Goal: Information Seeking & Learning: Learn about a topic

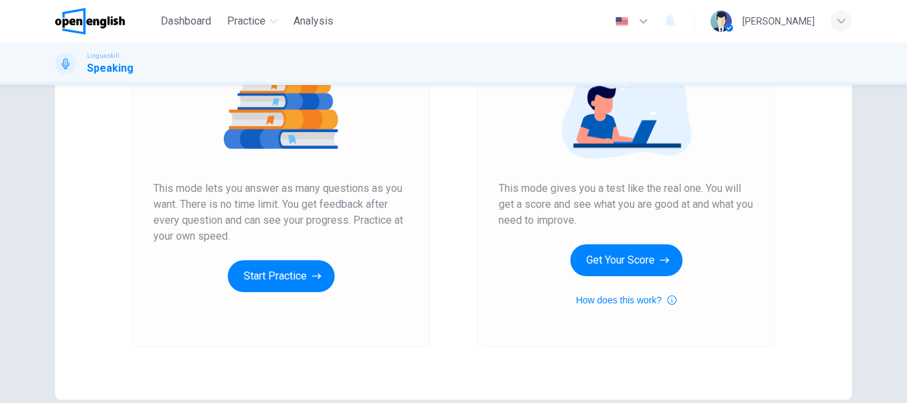
scroll to position [199, 0]
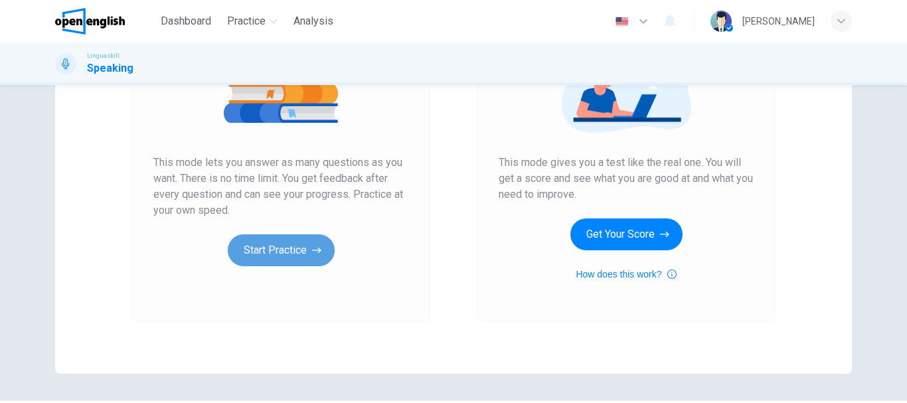
click at [303, 248] on button "Start Practice" at bounding box center [281, 250] width 107 height 32
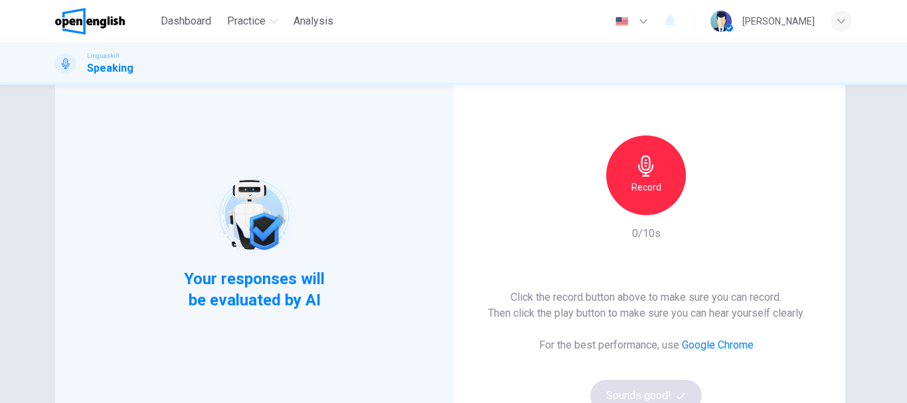
scroll to position [133, 0]
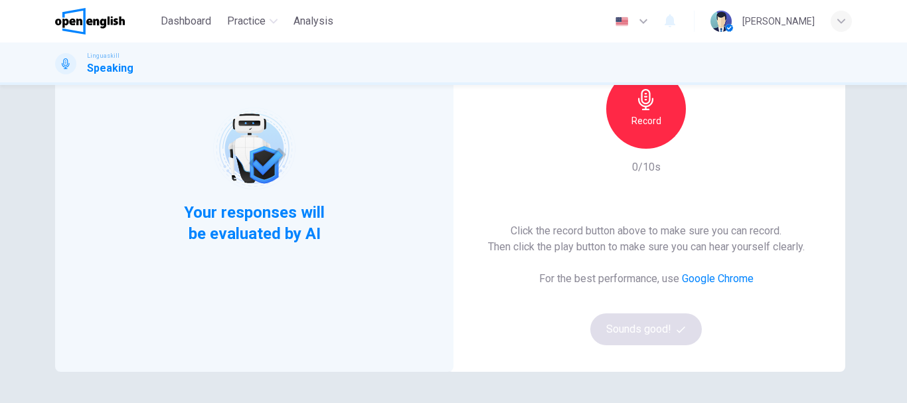
click at [650, 131] on div "Record" at bounding box center [646, 109] width 80 height 80
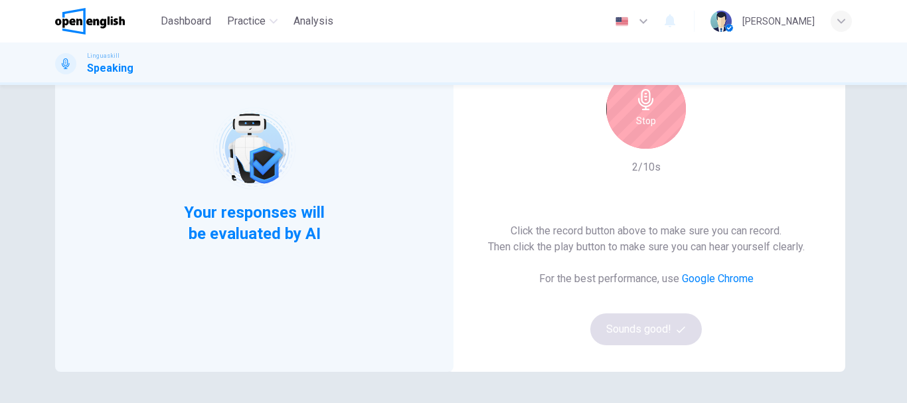
click at [651, 118] on h6 "Stop" at bounding box center [646, 121] width 20 height 16
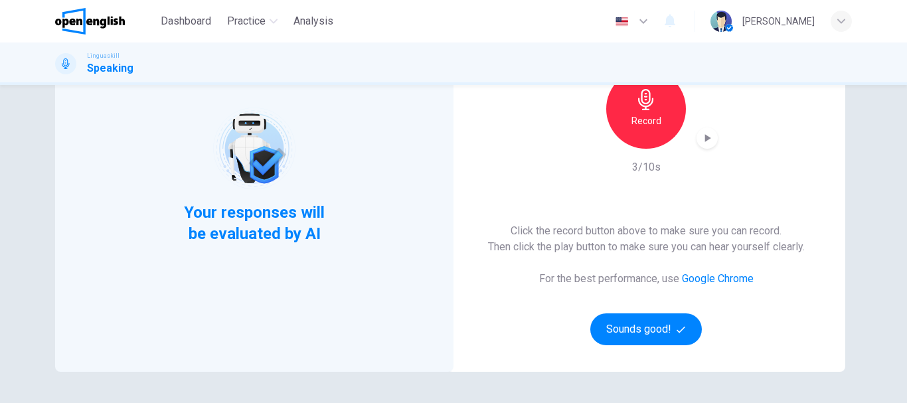
click at [704, 135] on icon "button" at bounding box center [707, 137] width 13 height 13
click at [652, 317] on button "Sounds good!" at bounding box center [646, 329] width 112 height 32
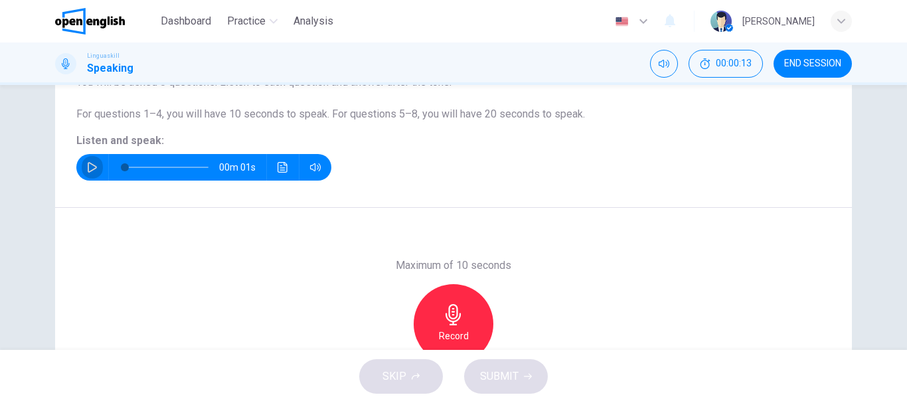
click at [90, 159] on button "button" at bounding box center [92, 167] width 21 height 27
type input "*"
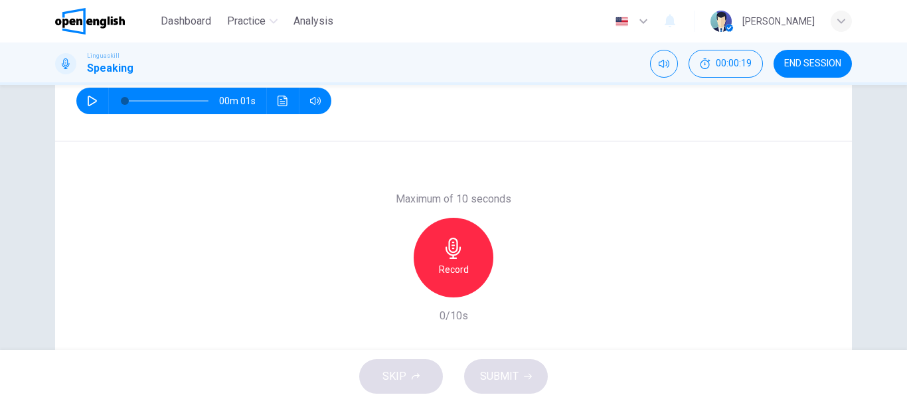
click at [443, 238] on icon "button" at bounding box center [453, 248] width 21 height 21
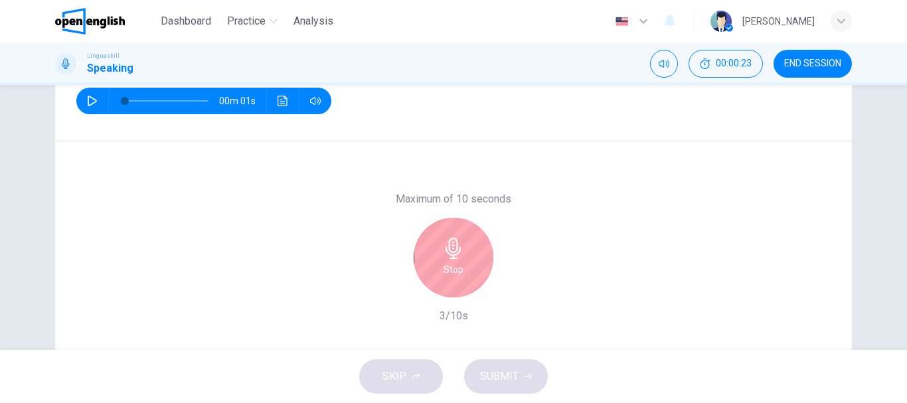
click at [446, 246] on icon "button" at bounding box center [453, 248] width 15 height 21
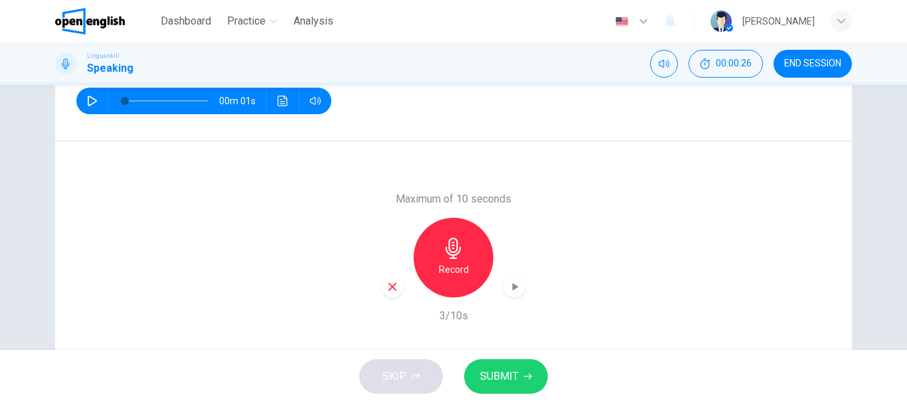
click at [516, 286] on icon "button" at bounding box center [514, 286] width 13 height 13
click at [478, 371] on button "SUBMIT" at bounding box center [506, 376] width 84 height 35
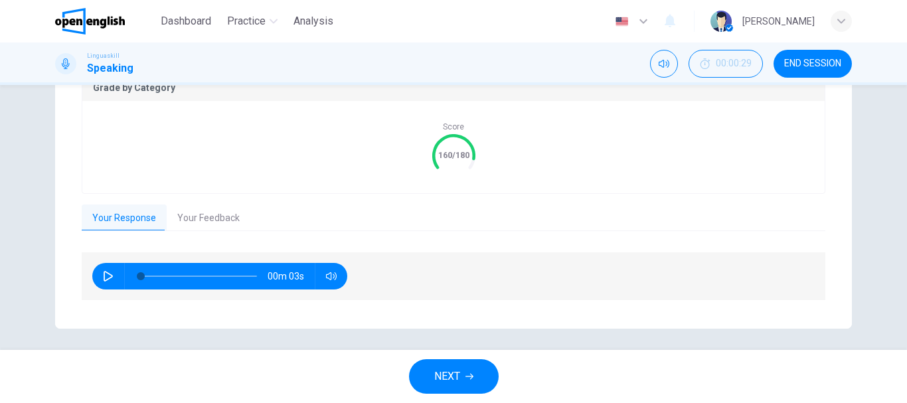
scroll to position [298, 0]
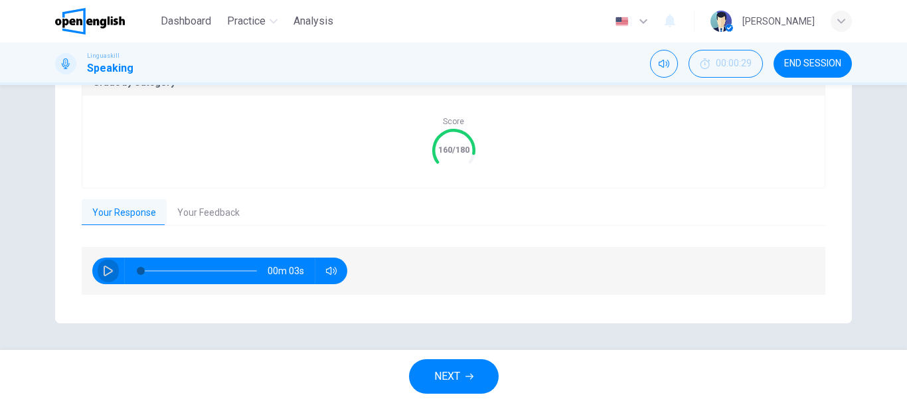
click at [104, 270] on icon "button" at bounding box center [108, 271] width 11 height 11
type input "**"
click at [199, 212] on button "Your Feedback" at bounding box center [209, 213] width 84 height 28
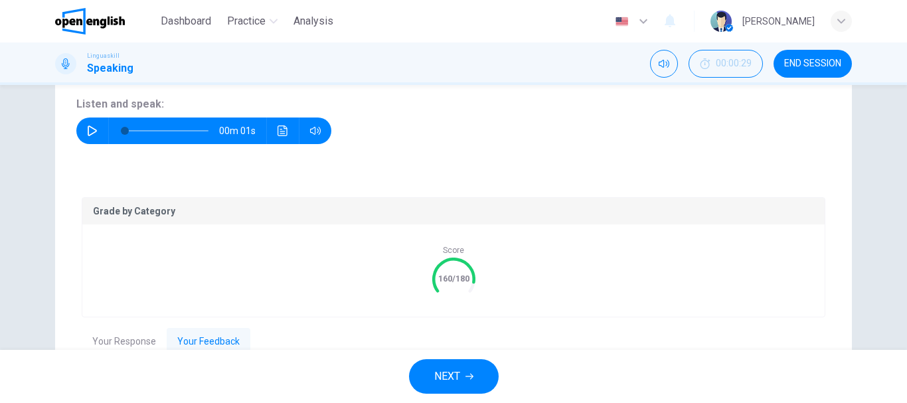
scroll to position [165, 0]
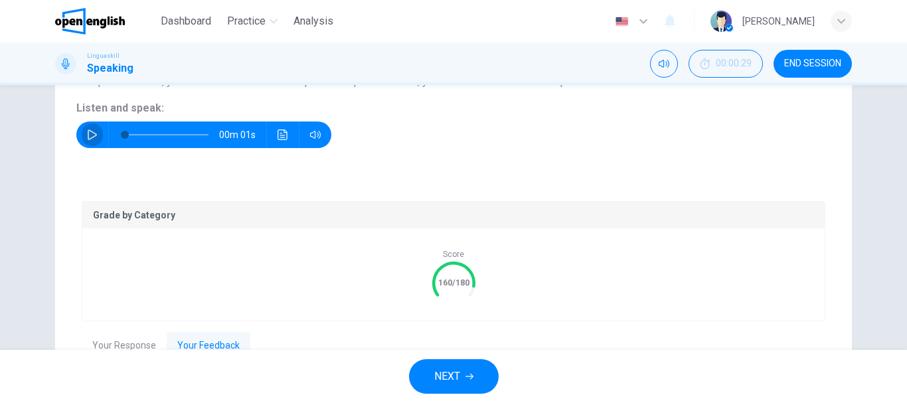
click at [98, 137] on button "button" at bounding box center [92, 135] width 21 height 27
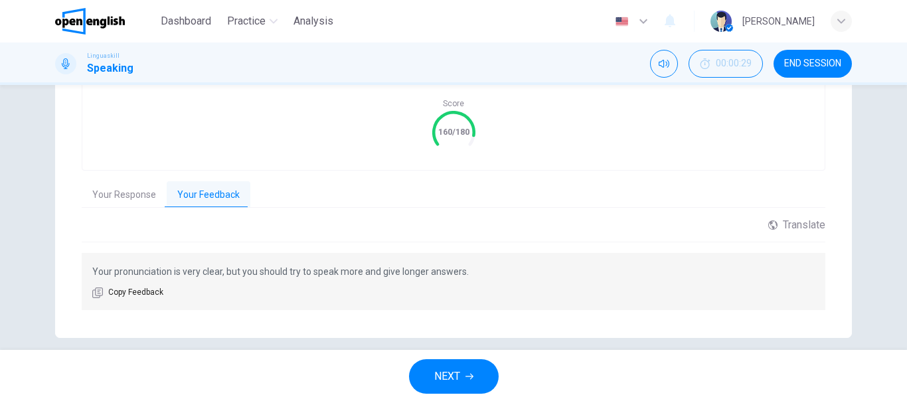
scroll to position [331, 0]
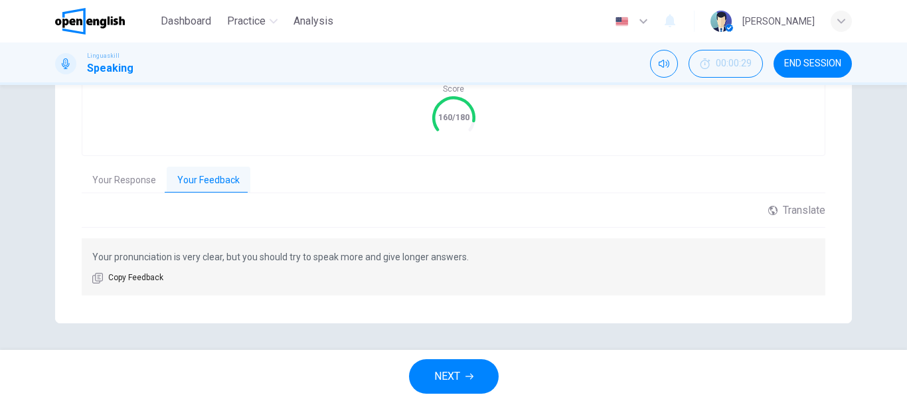
click at [475, 370] on button "NEXT" at bounding box center [454, 376] width 90 height 35
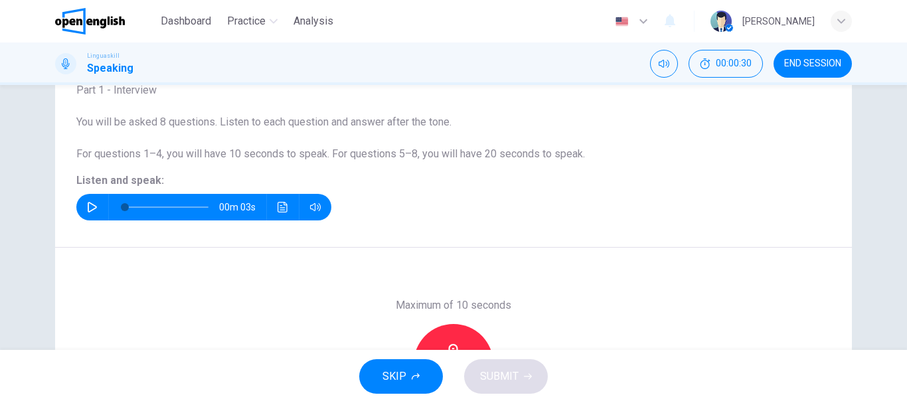
scroll to position [50, 0]
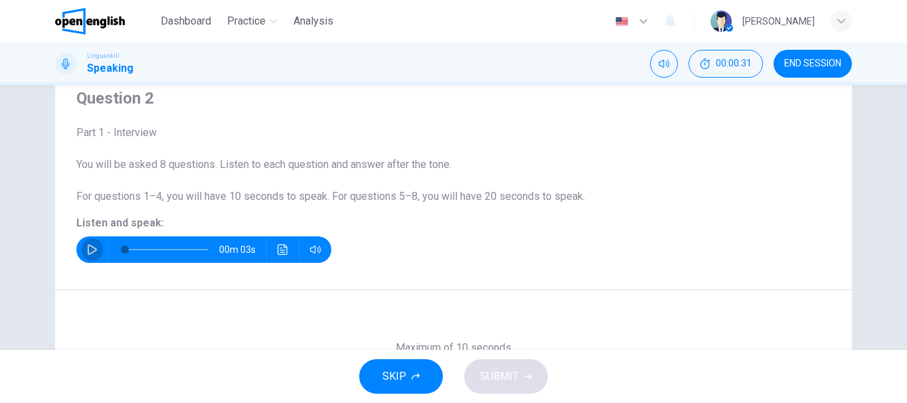
click at [97, 243] on button "button" at bounding box center [92, 249] width 21 height 27
click at [89, 244] on icon "button" at bounding box center [92, 249] width 11 height 11
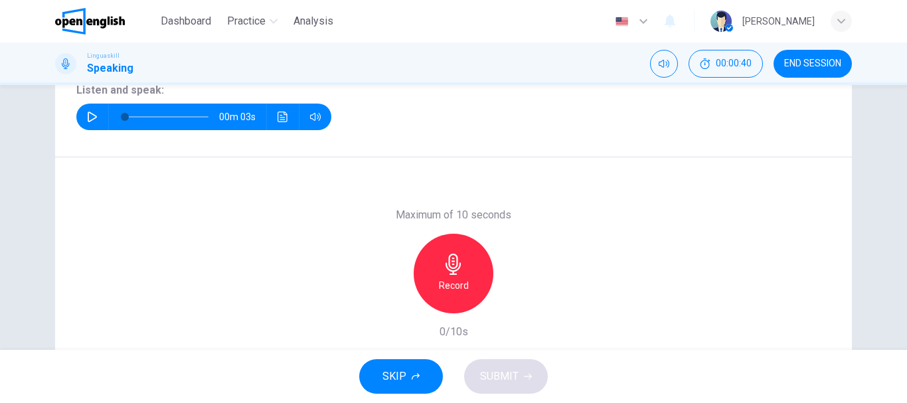
scroll to position [250, 0]
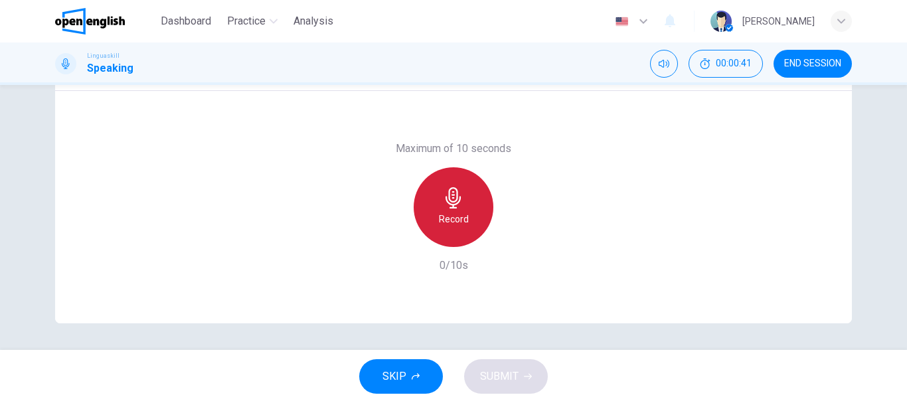
click at [448, 201] on icon "button" at bounding box center [453, 197] width 15 height 21
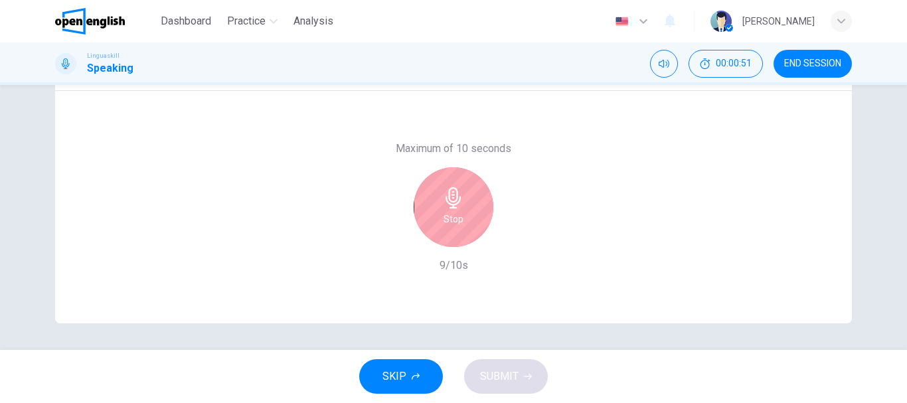
click at [458, 222] on h6 "Stop" at bounding box center [454, 219] width 20 height 16
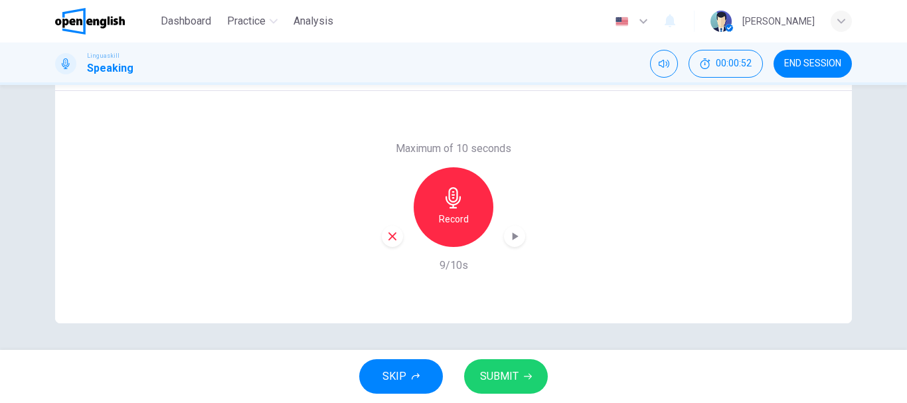
click at [521, 236] on div "button" at bounding box center [514, 236] width 21 height 21
click at [517, 236] on icon "button" at bounding box center [514, 236] width 13 height 13
click at [395, 237] on div "button" at bounding box center [392, 236] width 21 height 21
click at [436, 232] on div "Record" at bounding box center [454, 207] width 80 height 80
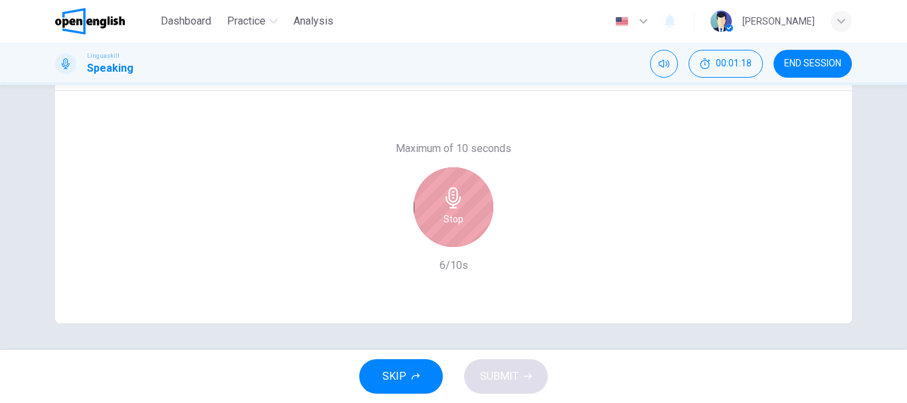
click at [432, 197] on div "Stop" at bounding box center [454, 207] width 80 height 80
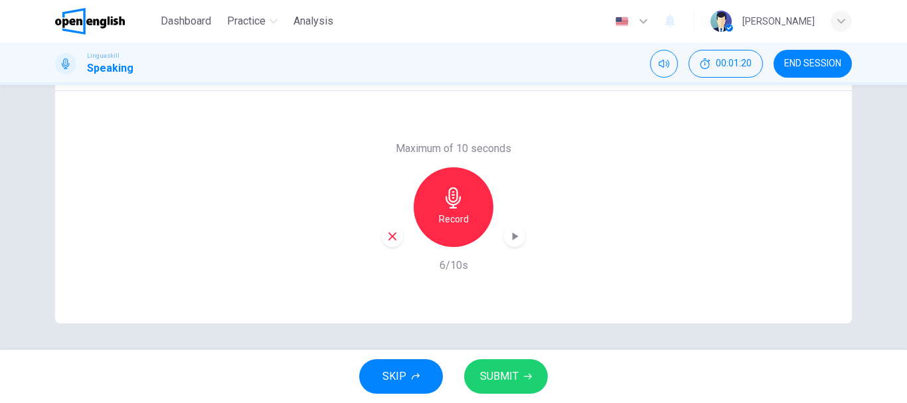
click at [514, 236] on icon "button" at bounding box center [516, 236] width 6 height 8
click at [520, 372] on button "SUBMIT" at bounding box center [506, 376] width 84 height 35
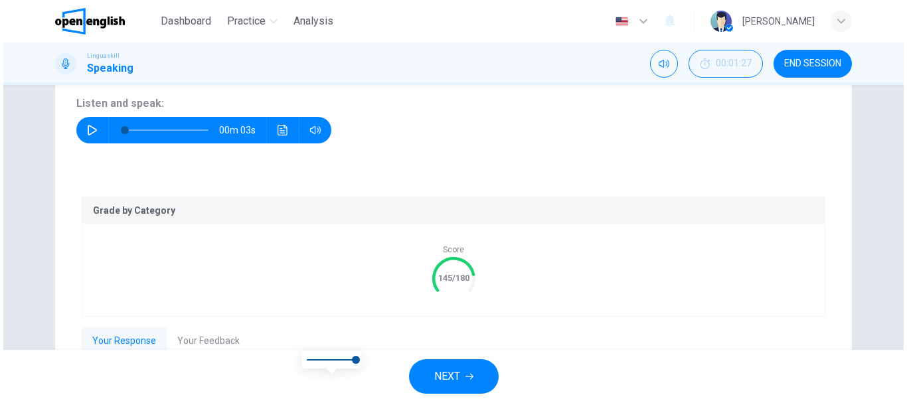
scroll to position [99, 0]
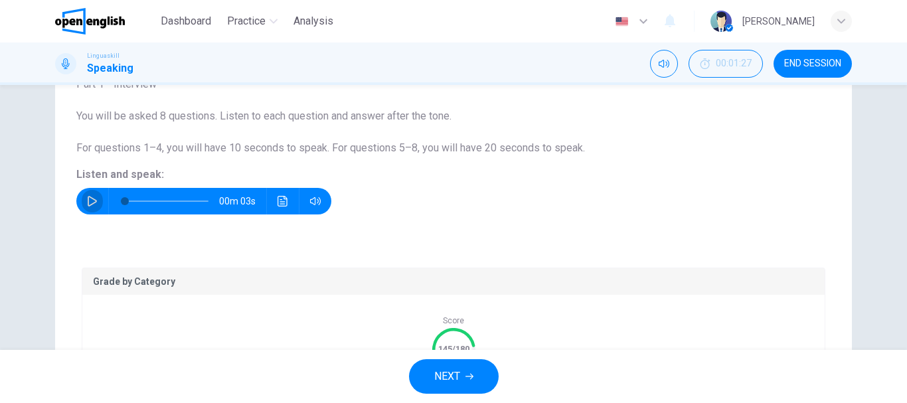
click at [87, 202] on icon "button" at bounding box center [92, 201] width 11 height 11
type input "*"
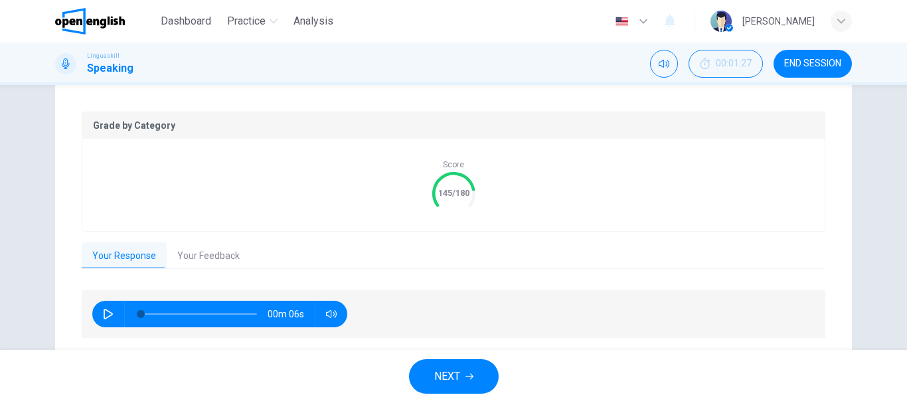
scroll to position [298, 0]
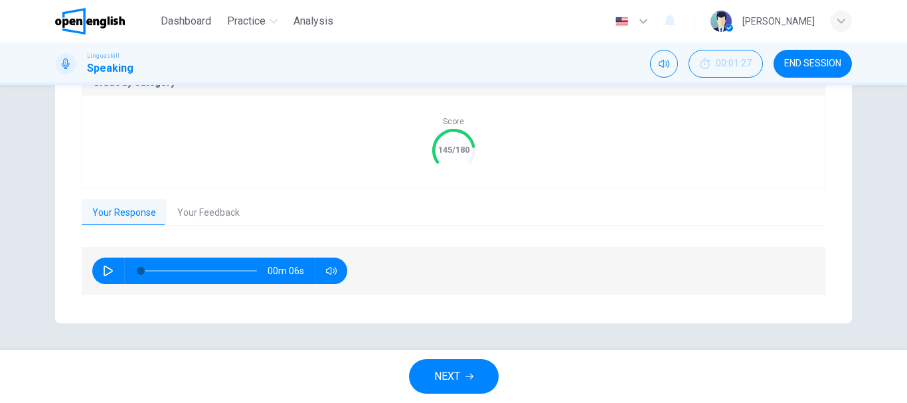
click at [98, 277] on button "button" at bounding box center [108, 271] width 21 height 27
type input "**"
click at [205, 216] on button "Your Feedback" at bounding box center [209, 213] width 84 height 28
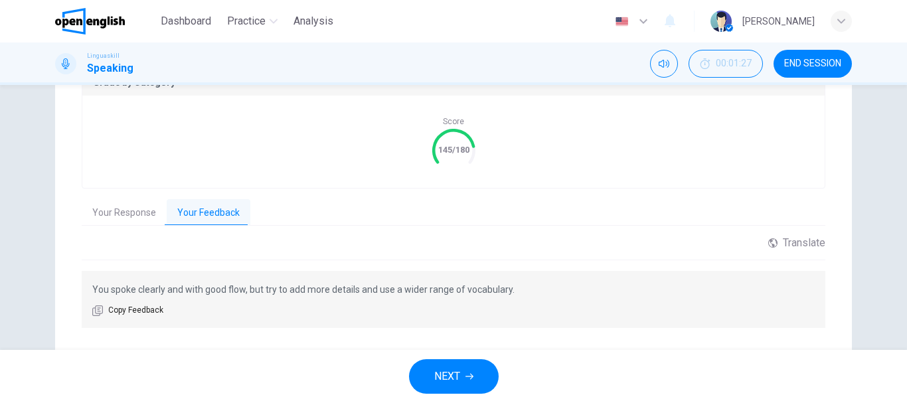
click at [485, 376] on button "NEXT" at bounding box center [454, 376] width 90 height 35
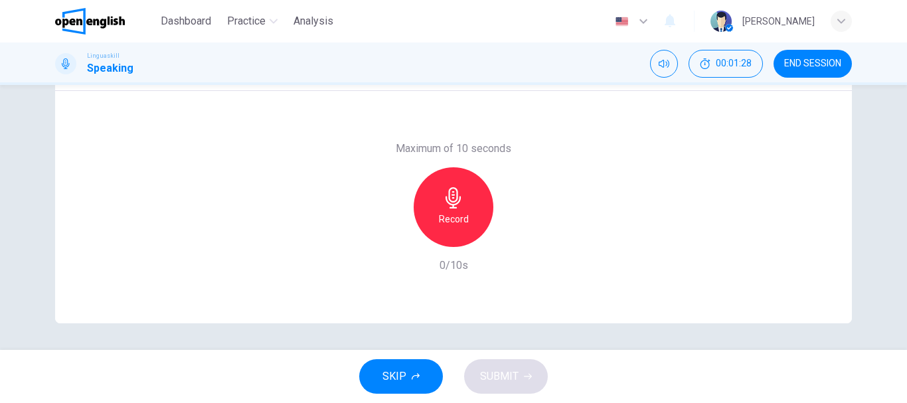
scroll to position [50, 0]
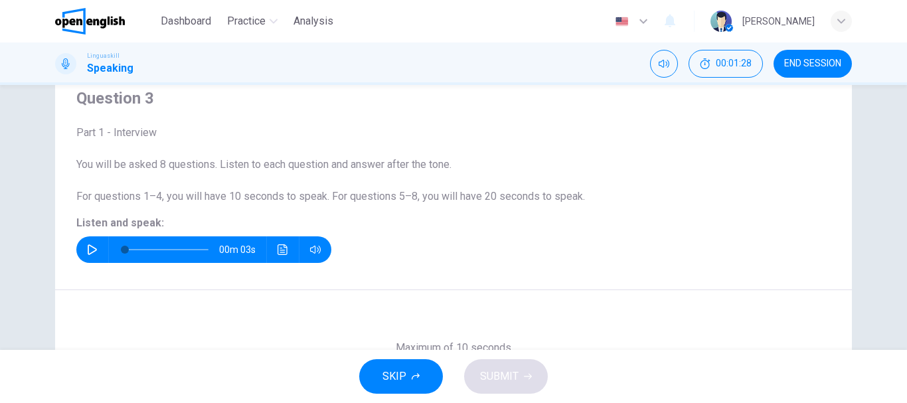
click at [98, 238] on div "00m 03s" at bounding box center [203, 249] width 255 height 27
click at [97, 250] on button "button" at bounding box center [92, 249] width 21 height 27
type input "*"
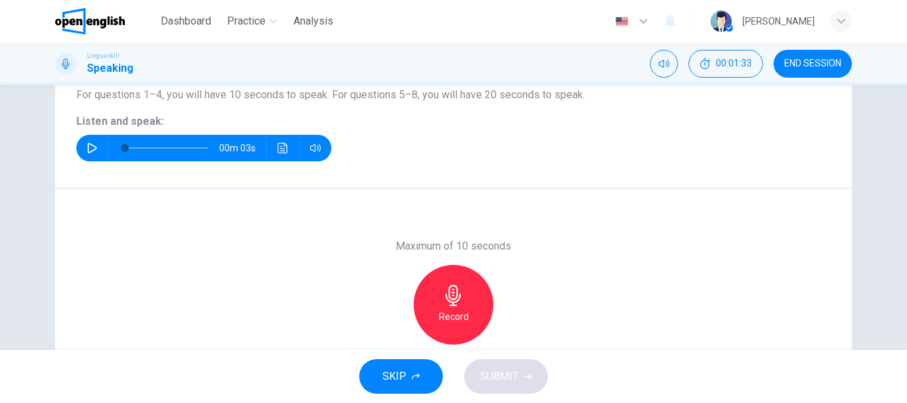
scroll to position [183, 0]
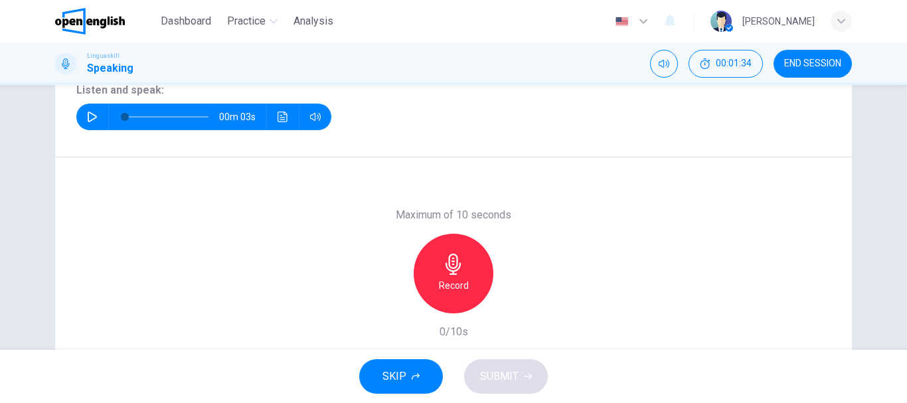
click at [445, 296] on div "Record" at bounding box center [454, 274] width 80 height 80
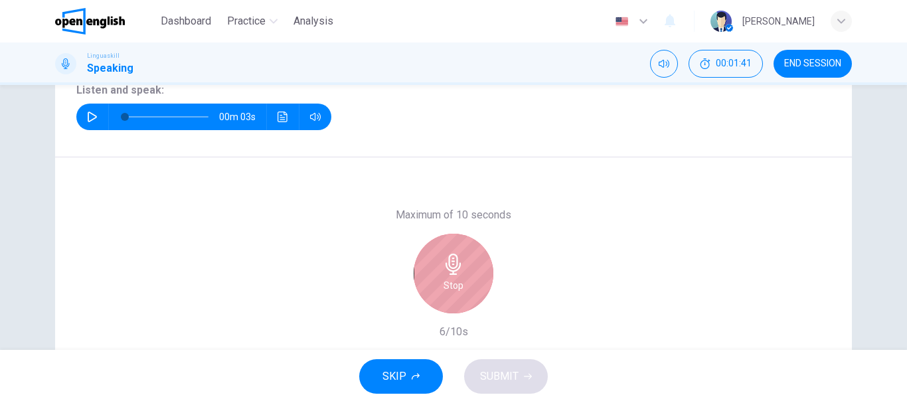
click at [464, 277] on div "Stop" at bounding box center [454, 274] width 80 height 80
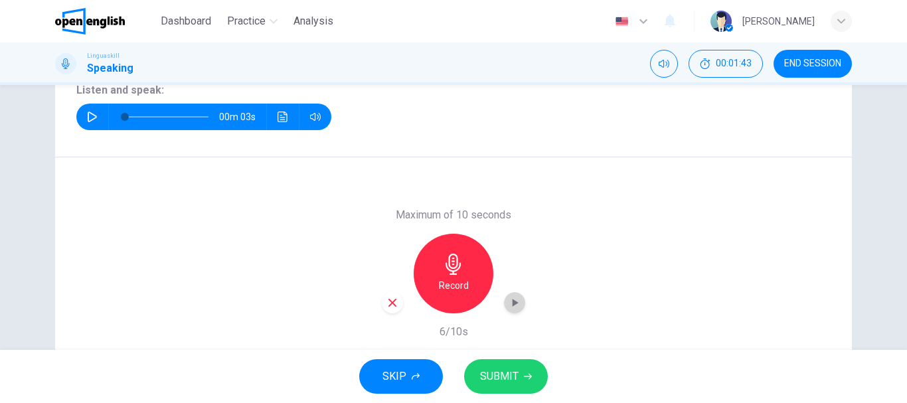
click at [513, 305] on icon "button" at bounding box center [516, 303] width 6 height 8
click at [519, 372] on button "SUBMIT" at bounding box center [506, 376] width 84 height 35
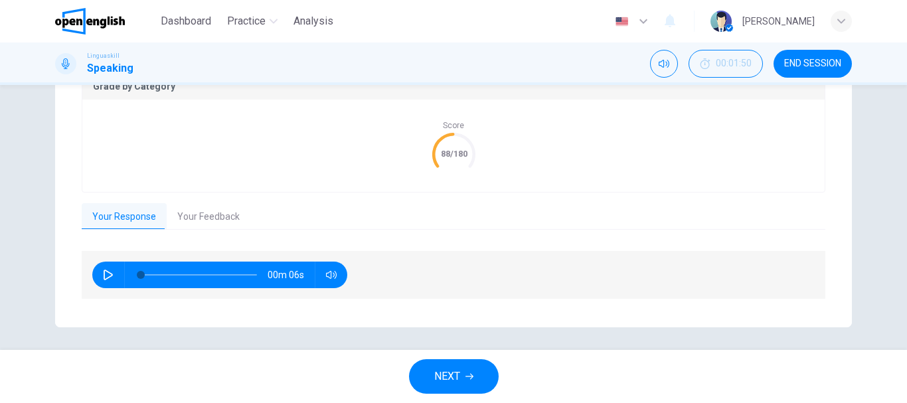
scroll to position [298, 0]
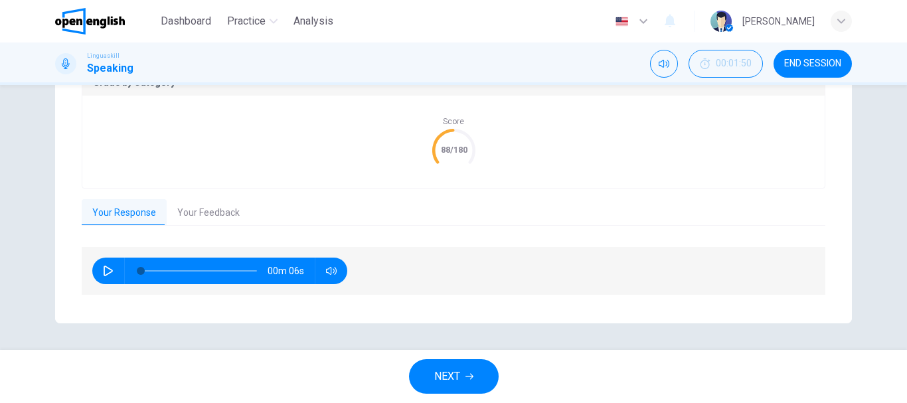
click at [199, 215] on button "Your Feedback" at bounding box center [209, 213] width 84 height 28
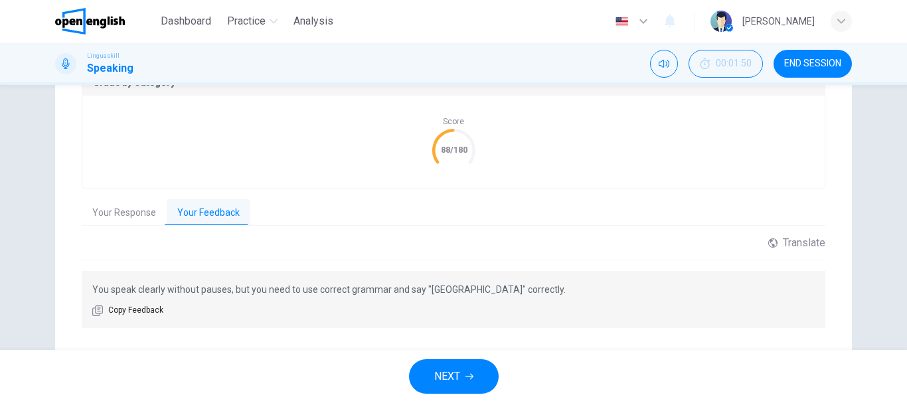
click at [118, 224] on button "Your Response" at bounding box center [124, 213] width 85 height 28
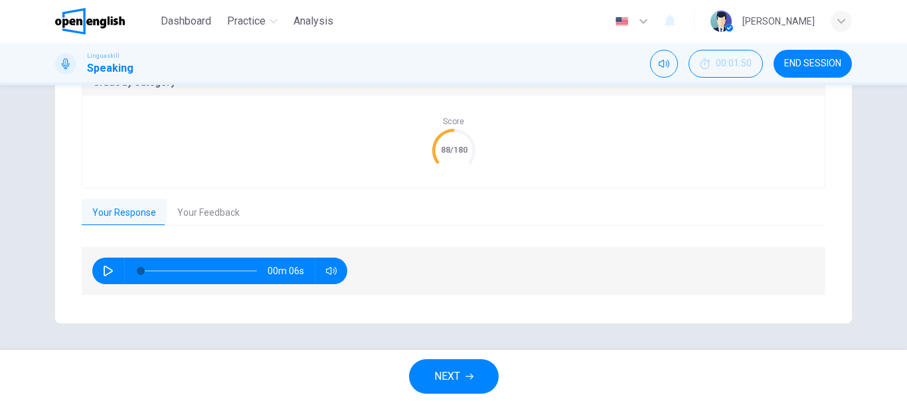
click at [107, 270] on icon "button" at bounding box center [108, 271] width 11 height 11
type input "*"
click at [453, 377] on span "NEXT" at bounding box center [447, 376] width 26 height 19
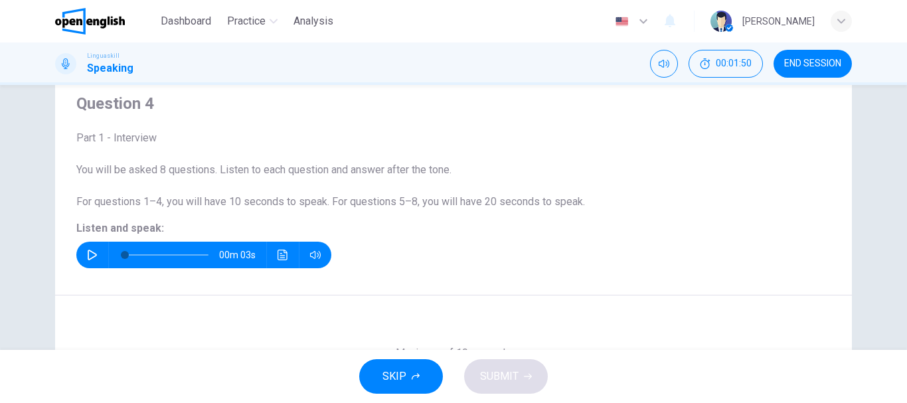
scroll to position [0, 0]
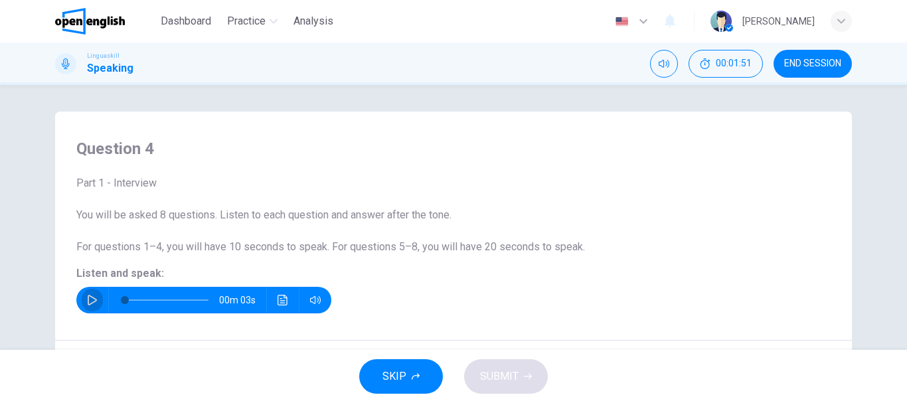
click at [96, 301] on button "button" at bounding box center [92, 300] width 21 height 27
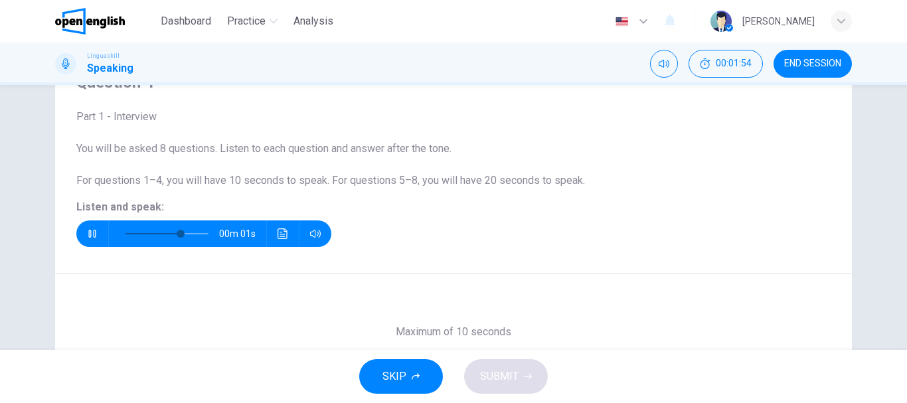
scroll to position [133, 0]
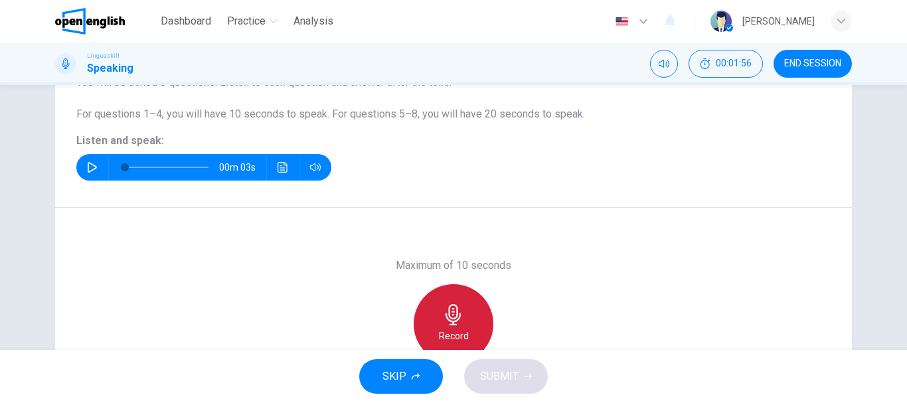
click at [444, 307] on icon "button" at bounding box center [453, 314] width 21 height 21
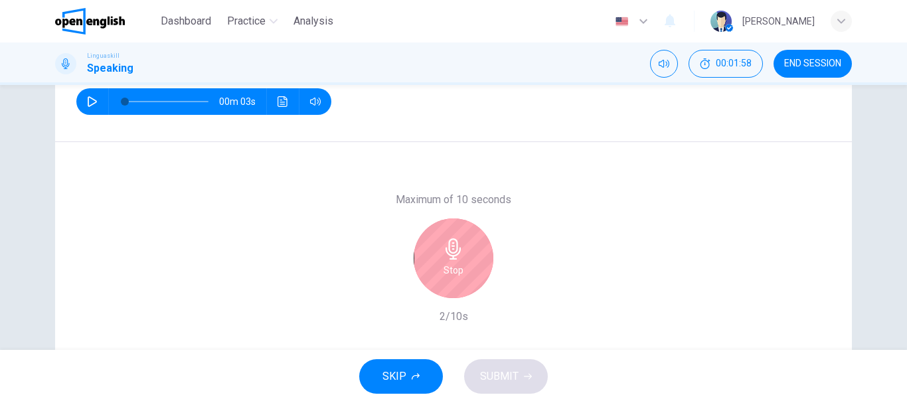
scroll to position [199, 0]
click at [460, 260] on div "Stop" at bounding box center [454, 258] width 80 height 80
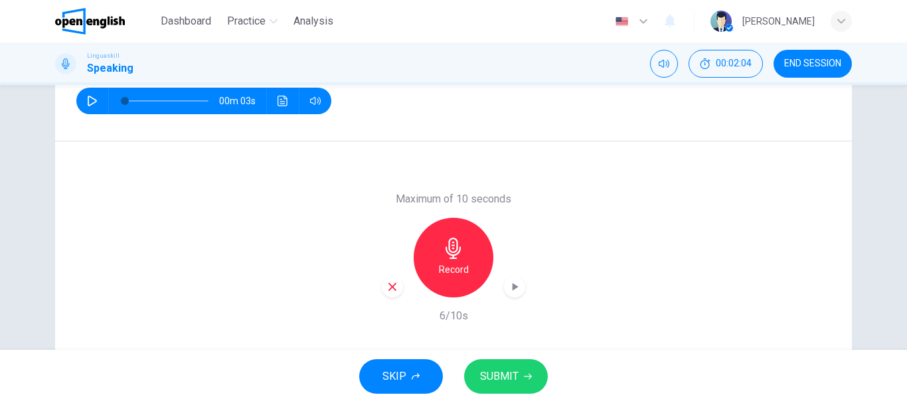
click at [505, 278] on div "button" at bounding box center [514, 286] width 21 height 21
click at [525, 387] on button "SUBMIT" at bounding box center [506, 376] width 84 height 35
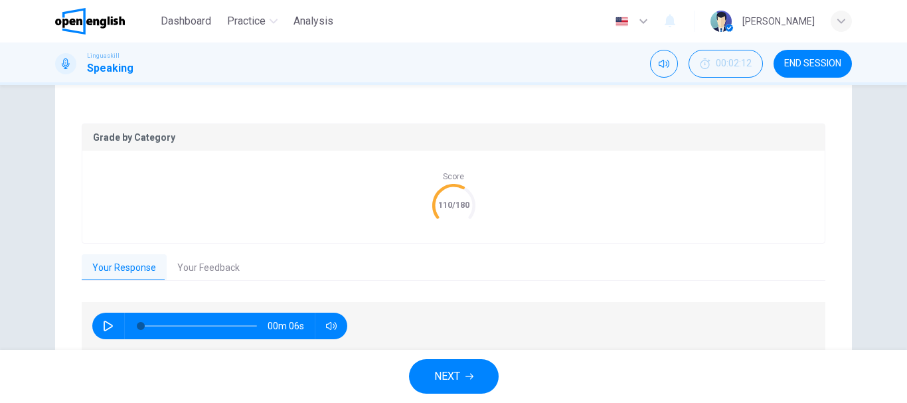
scroll to position [266, 0]
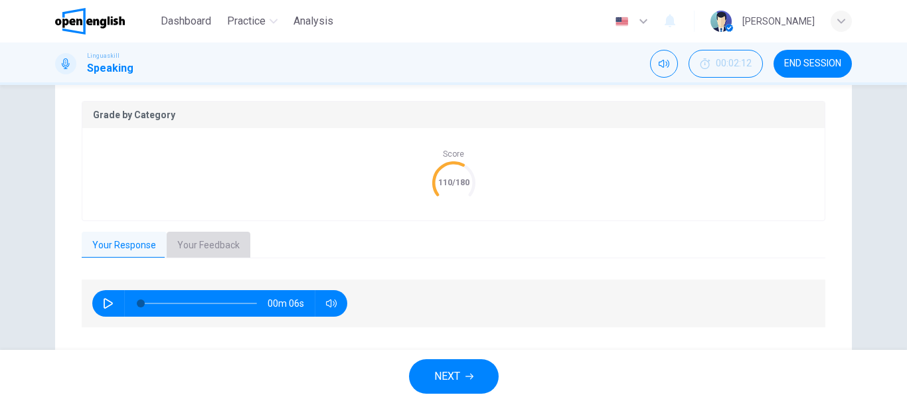
click at [209, 243] on button "Your Feedback" at bounding box center [209, 246] width 84 height 28
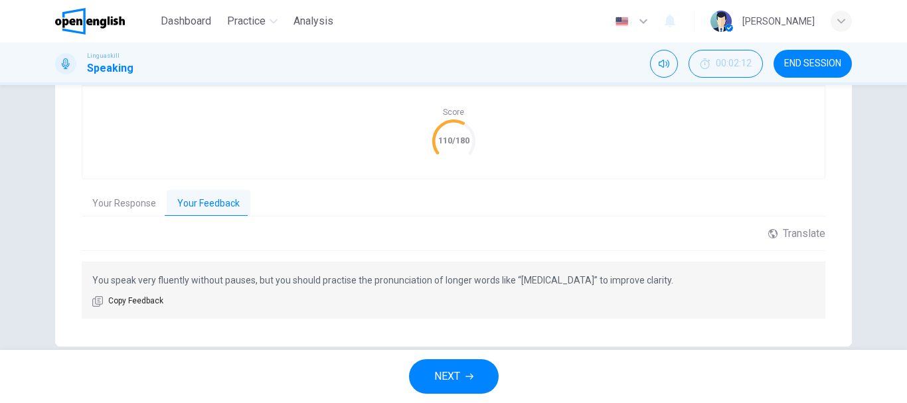
scroll to position [331, 0]
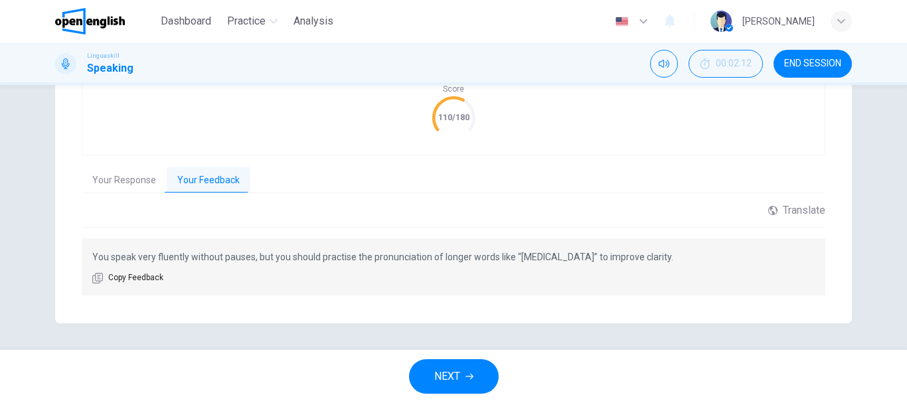
drag, startPoint x: 444, startPoint y: 256, endPoint x: 505, endPoint y: 255, distance: 61.8
click at [505, 255] on p "You speak very fluently without pauses, but you should practise the pronunciati…" at bounding box center [453, 257] width 723 height 16
click at [466, 372] on button "NEXT" at bounding box center [454, 376] width 90 height 35
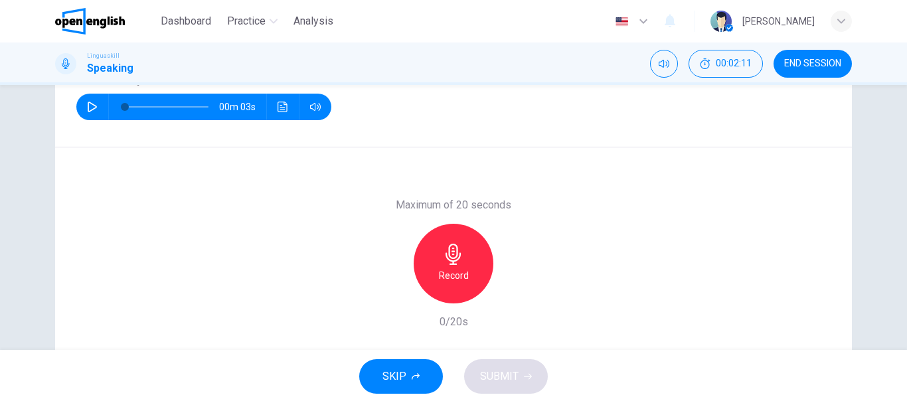
scroll to position [50, 0]
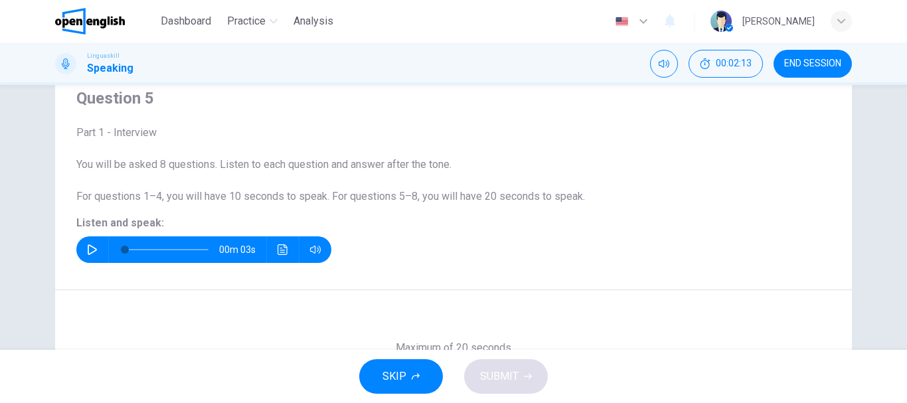
click at [93, 248] on icon "button" at bounding box center [92, 249] width 11 height 11
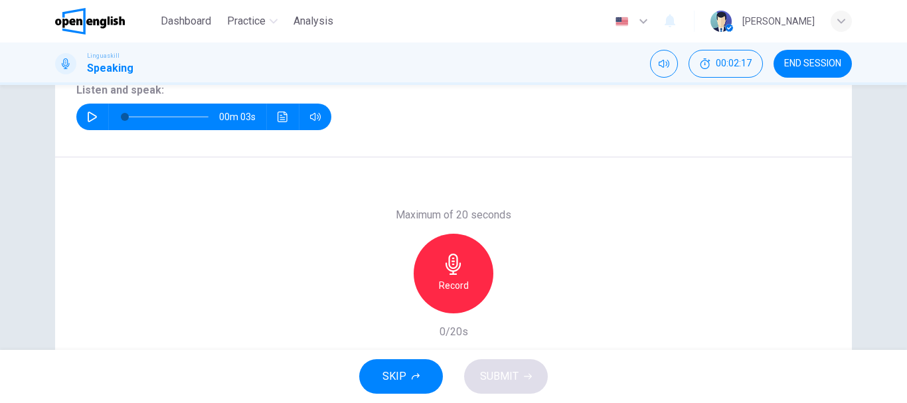
scroll to position [250, 0]
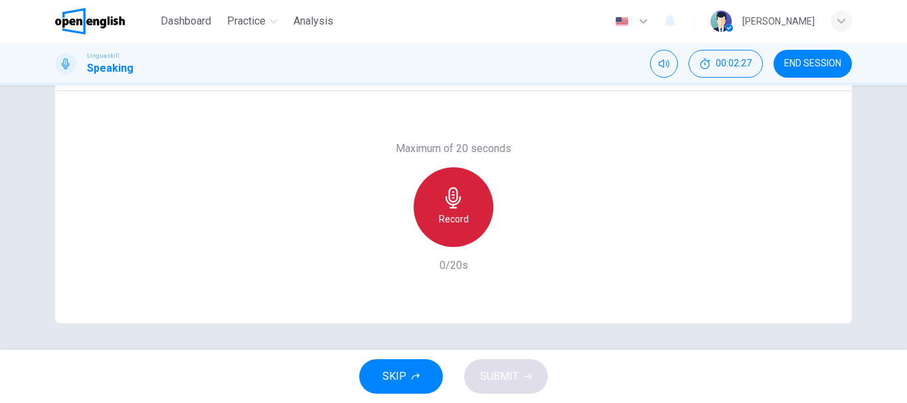
click at [465, 220] on div "Record" at bounding box center [454, 207] width 80 height 80
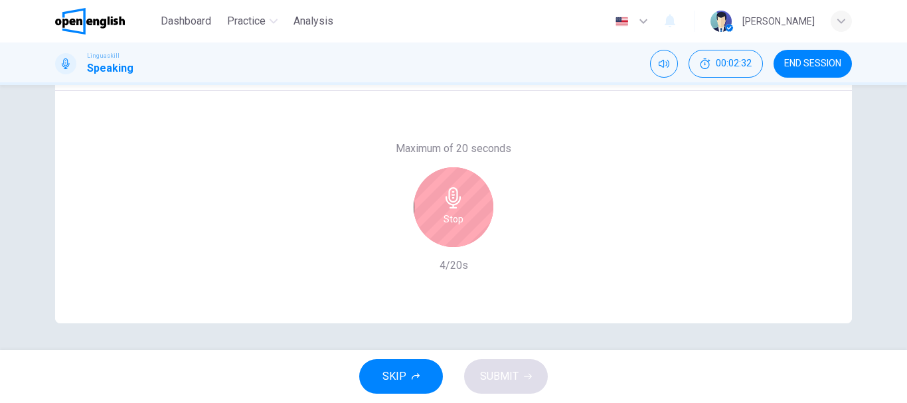
click at [424, 221] on div "Stop" at bounding box center [454, 207] width 80 height 80
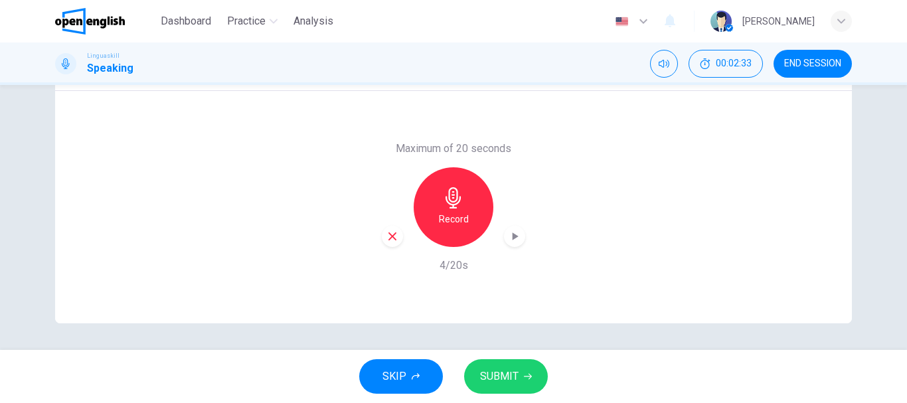
click at [382, 246] on div "Record" at bounding box center [453, 207] width 143 height 80
click at [389, 235] on icon "button" at bounding box center [393, 236] width 8 height 8
click at [456, 222] on h6 "Record" at bounding box center [454, 219] width 30 height 16
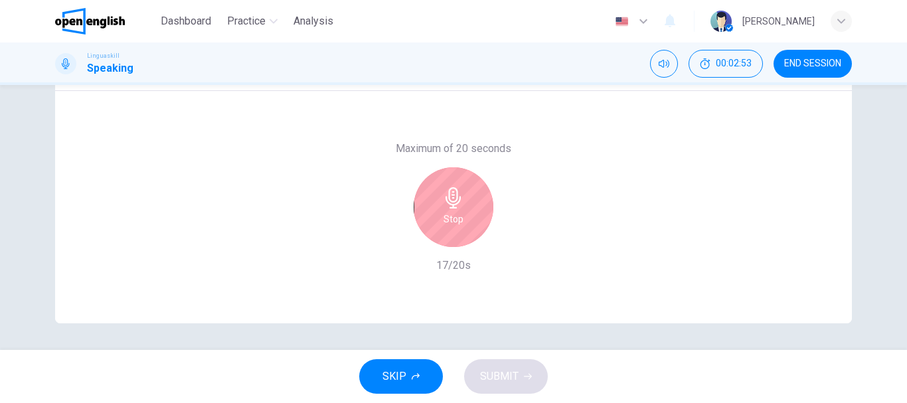
click at [456, 222] on h6 "Stop" at bounding box center [454, 219] width 20 height 16
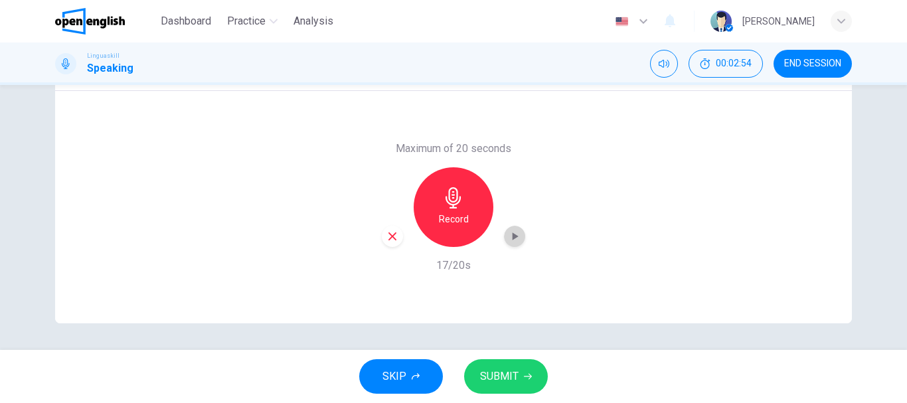
click at [519, 237] on div "button" at bounding box center [514, 236] width 21 height 21
click at [503, 379] on span "SUBMIT" at bounding box center [499, 376] width 39 height 19
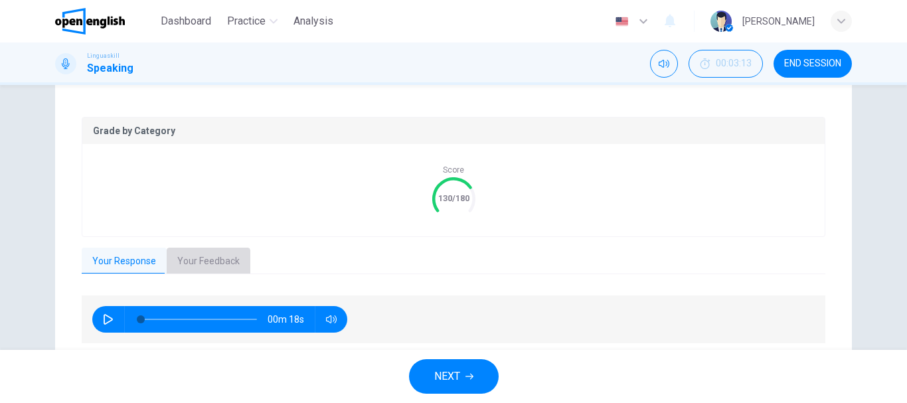
click at [194, 264] on button "Your Feedback" at bounding box center [209, 262] width 84 height 28
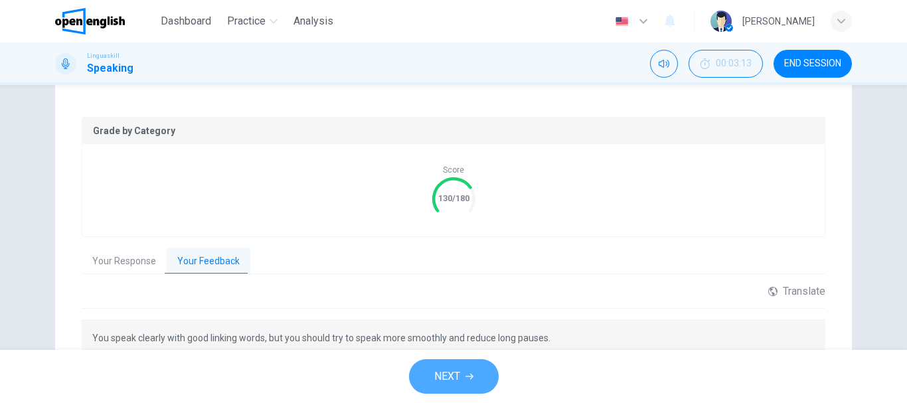
click at [464, 377] on button "NEXT" at bounding box center [454, 376] width 90 height 35
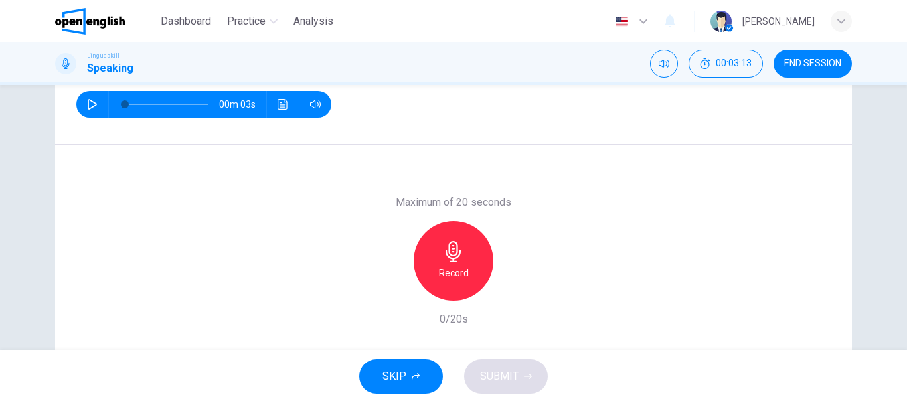
scroll to position [117, 0]
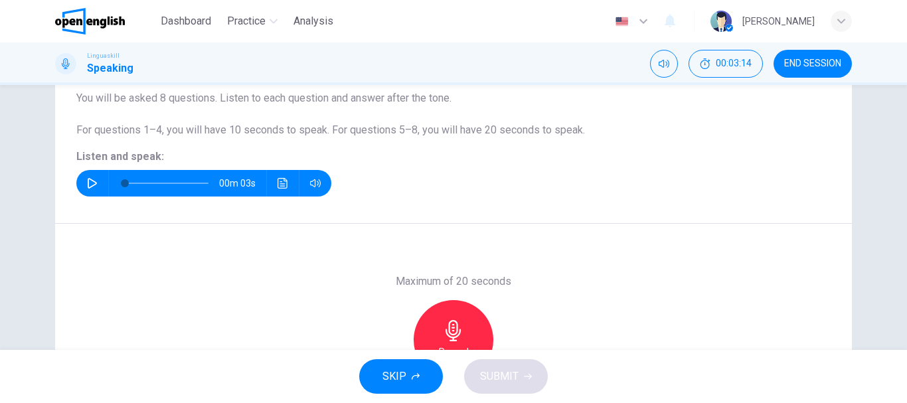
click at [82, 182] on button "button" at bounding box center [92, 183] width 21 height 27
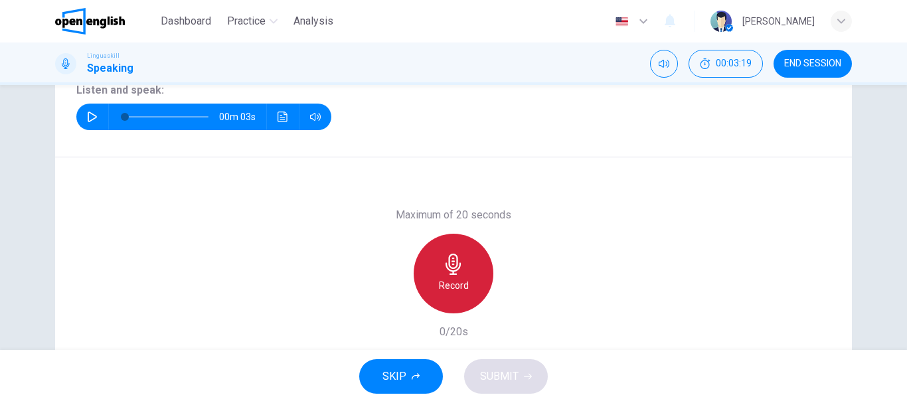
click at [463, 279] on h6 "Record" at bounding box center [454, 286] width 30 height 16
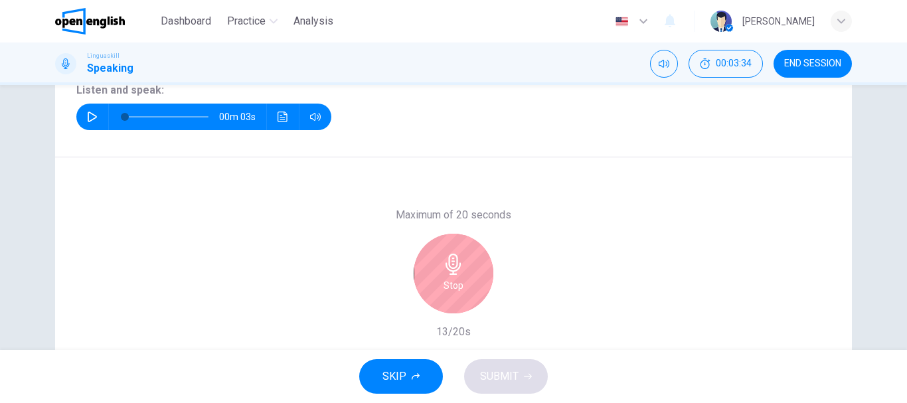
click at [452, 279] on h6 "Stop" at bounding box center [454, 286] width 20 height 16
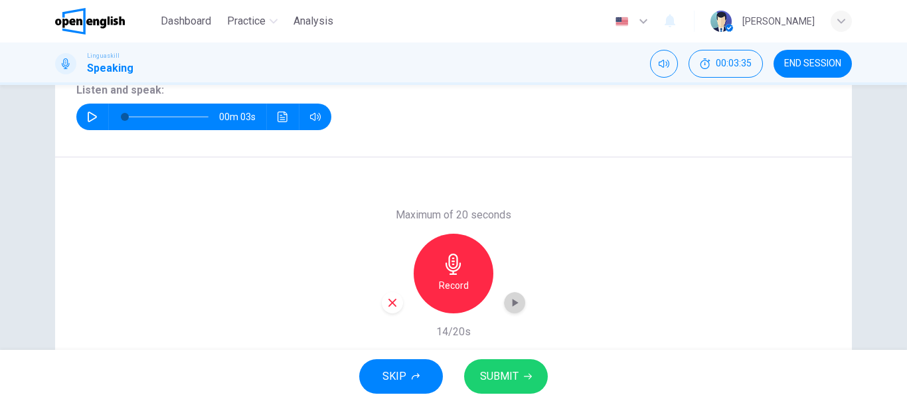
click at [513, 303] on icon "button" at bounding box center [516, 303] width 6 height 8
click at [529, 377] on icon "button" at bounding box center [528, 377] width 8 height 8
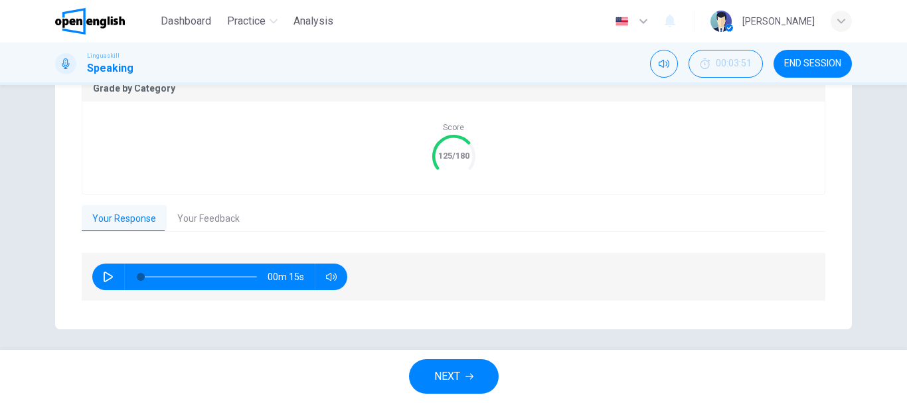
scroll to position [298, 0]
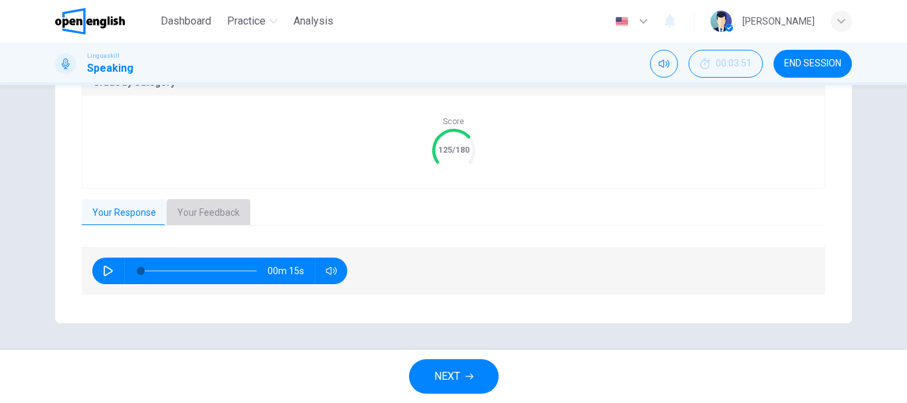
click at [204, 208] on button "Your Feedback" at bounding box center [209, 213] width 84 height 28
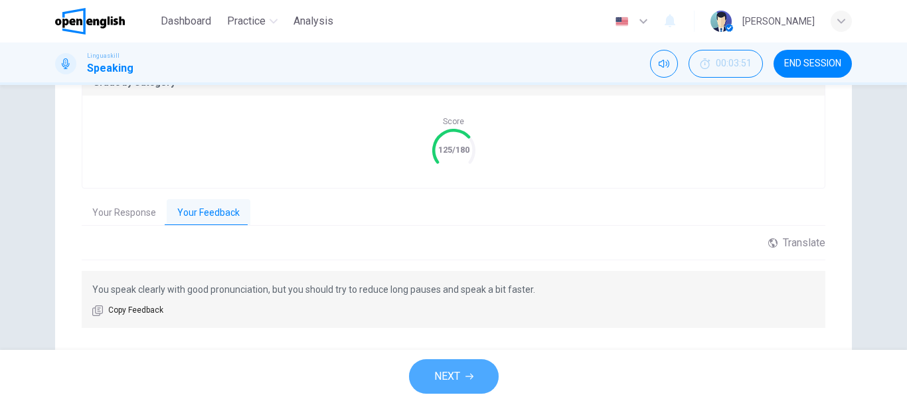
click at [446, 365] on button "NEXT" at bounding box center [454, 376] width 90 height 35
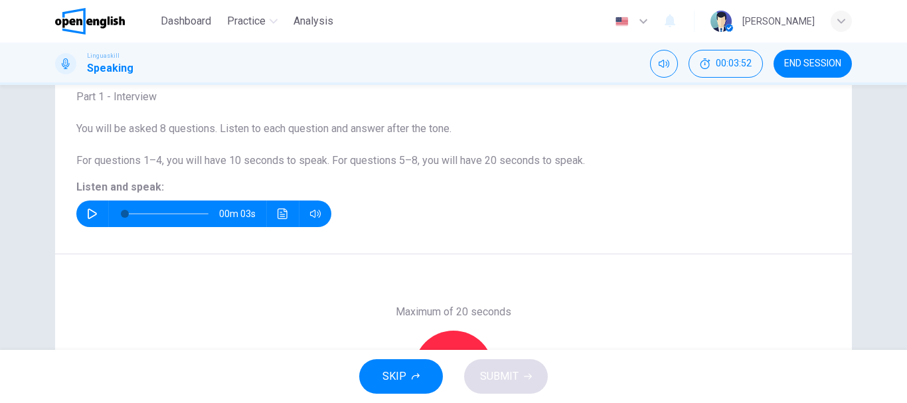
scroll to position [50, 0]
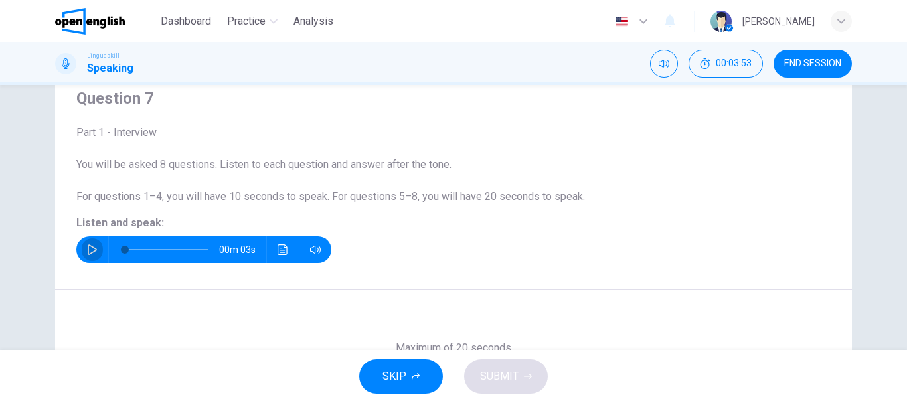
click at [91, 253] on icon "button" at bounding box center [92, 249] width 11 height 11
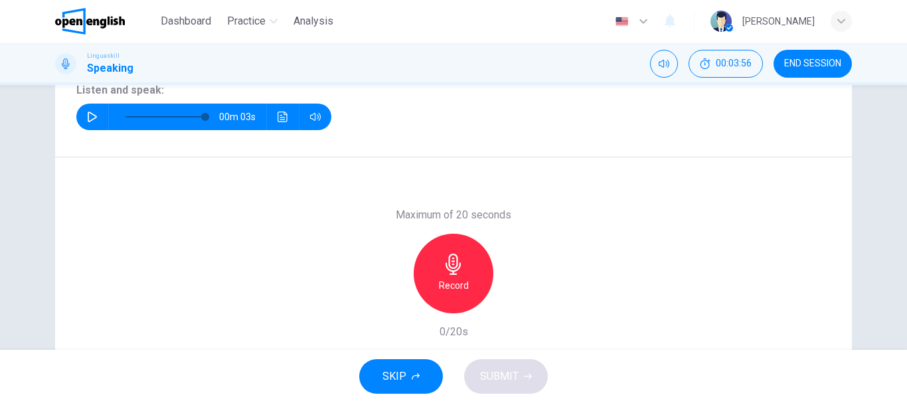
type input "*"
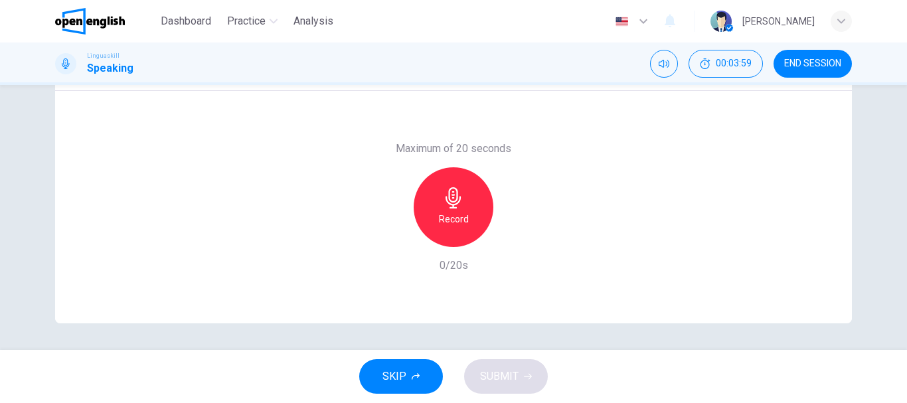
click at [448, 222] on h6 "Record" at bounding box center [454, 219] width 30 height 16
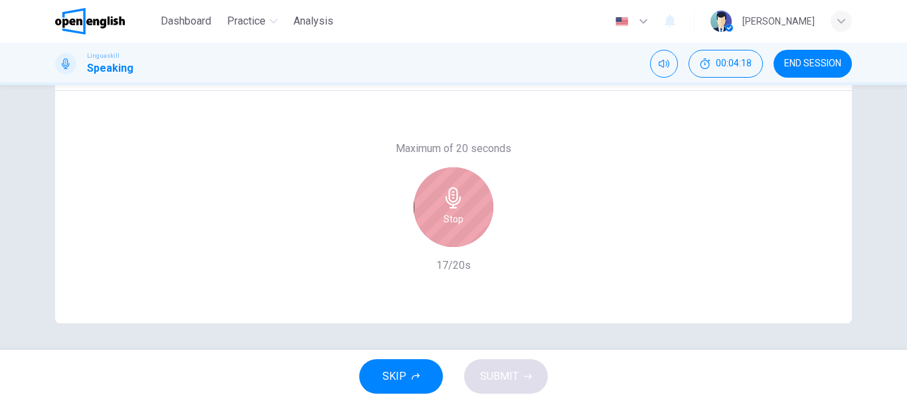
click at [440, 212] on div "Stop" at bounding box center [454, 207] width 80 height 80
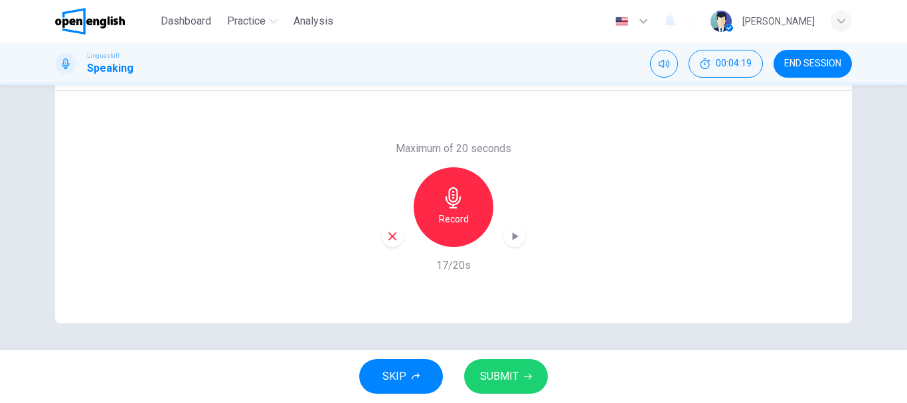
click at [503, 244] on div "Record" at bounding box center [453, 207] width 143 height 80
click at [513, 234] on icon "button" at bounding box center [516, 236] width 6 height 8
click at [519, 379] on button "SUBMIT" at bounding box center [506, 376] width 84 height 35
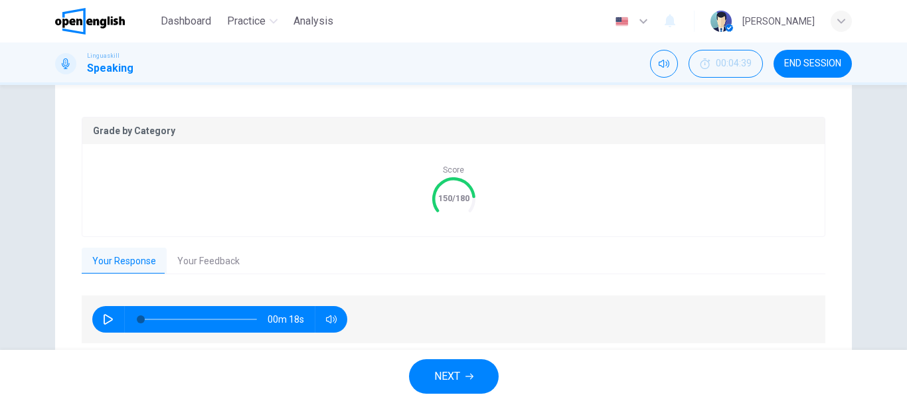
click at [218, 275] on div "Grade by Category Score 150/180 Your Response Your Feedback 00m 18s Translate ​…" at bounding box center [454, 231] width 744 height 228
click at [201, 261] on button "Your Feedback" at bounding box center [209, 262] width 84 height 28
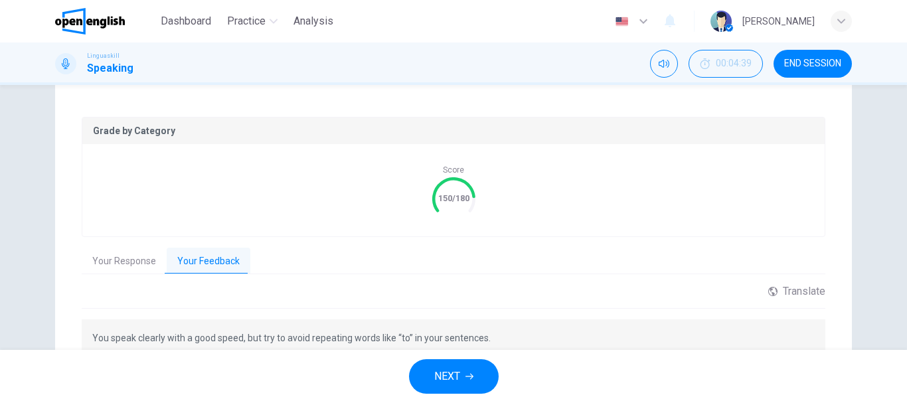
drag, startPoint x: 347, startPoint y: 337, endPoint x: 428, endPoint y: 336, distance: 81.0
click at [428, 336] on p "You speak clearly with a good speed, but try to avoid repeating words like “to”…" at bounding box center [453, 338] width 723 height 16
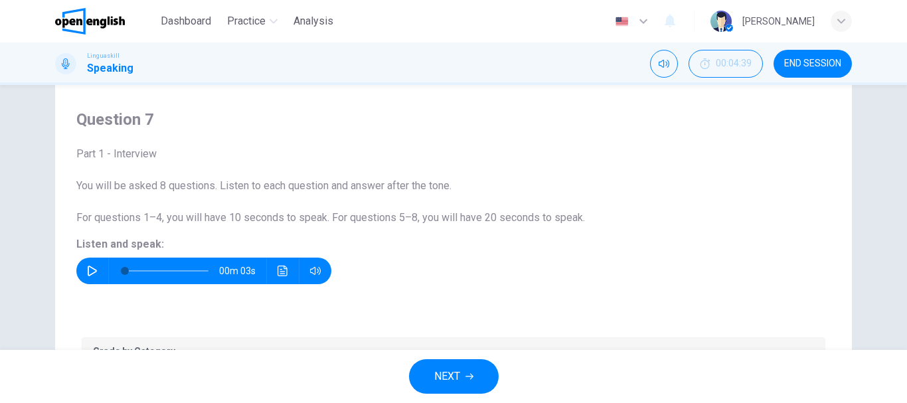
scroll to position [0, 0]
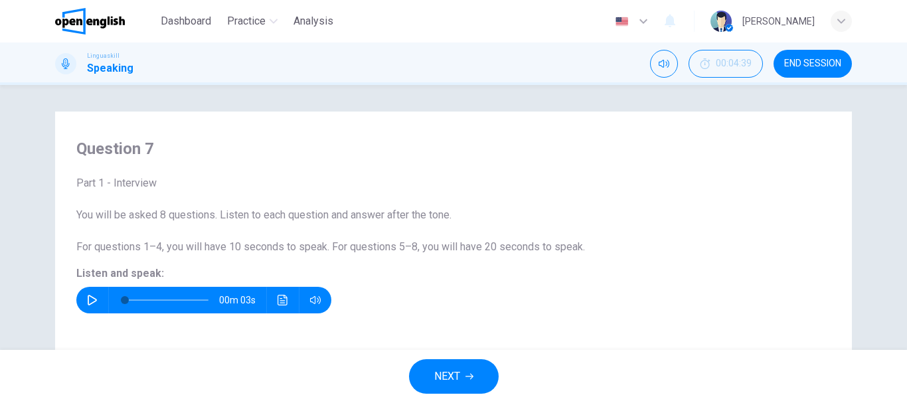
click at [808, 76] on button "END SESSION" at bounding box center [813, 64] width 78 height 28
